Goal: Information Seeking & Learning: Learn about a topic

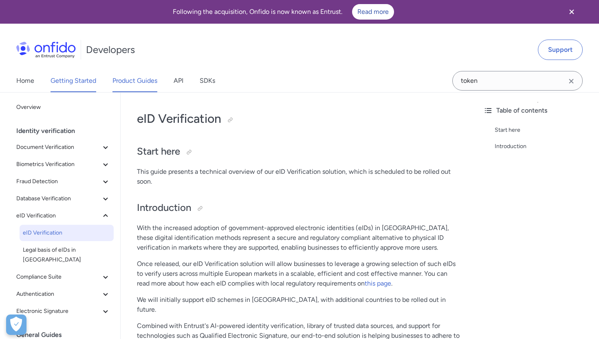
click at [73, 77] on link "Getting Started" at bounding box center [74, 80] width 46 height 23
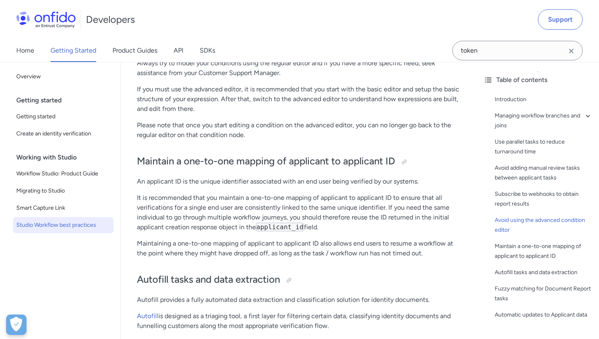
scroll to position [1726, 0]
click at [407, 163] on div at bounding box center [404, 161] width 7 height 7
click at [201, 57] on link "SDKs" at bounding box center [207, 50] width 15 height 23
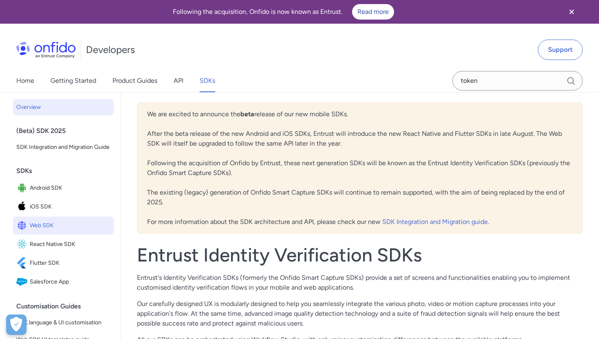
click at [49, 227] on span "Web SDK" at bounding box center [70, 225] width 81 height 11
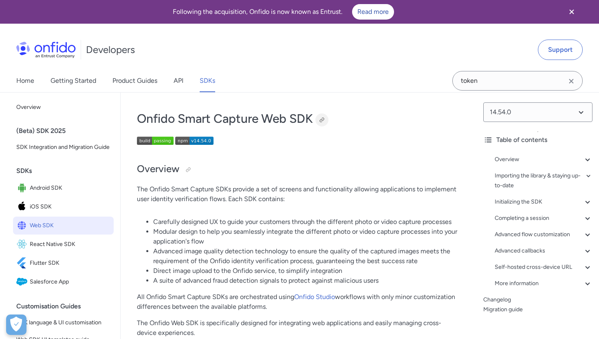
click at [324, 119] on div at bounding box center [322, 120] width 7 height 7
